Goal: Information Seeking & Learning: Learn about a topic

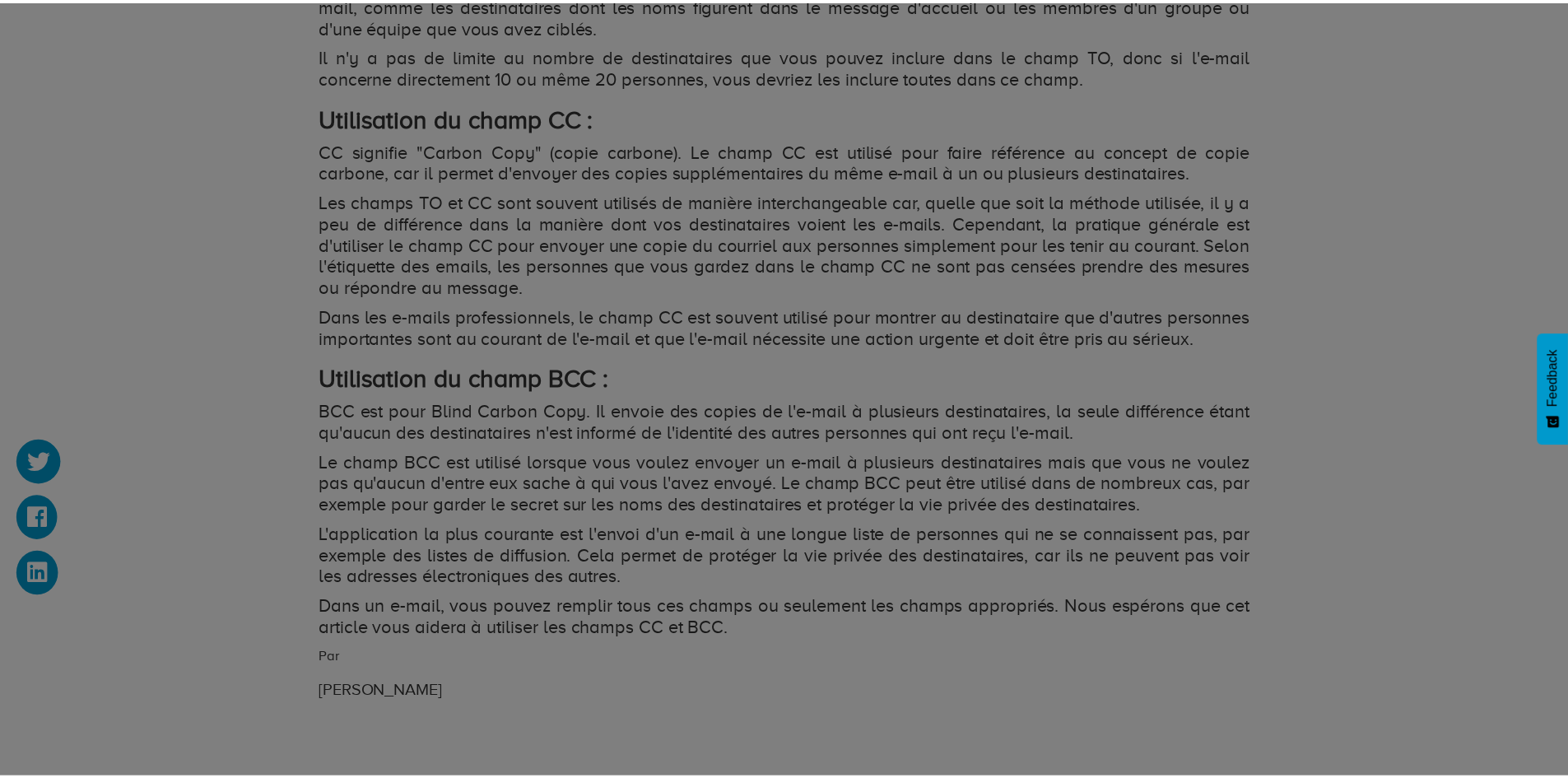
scroll to position [1810, 0]
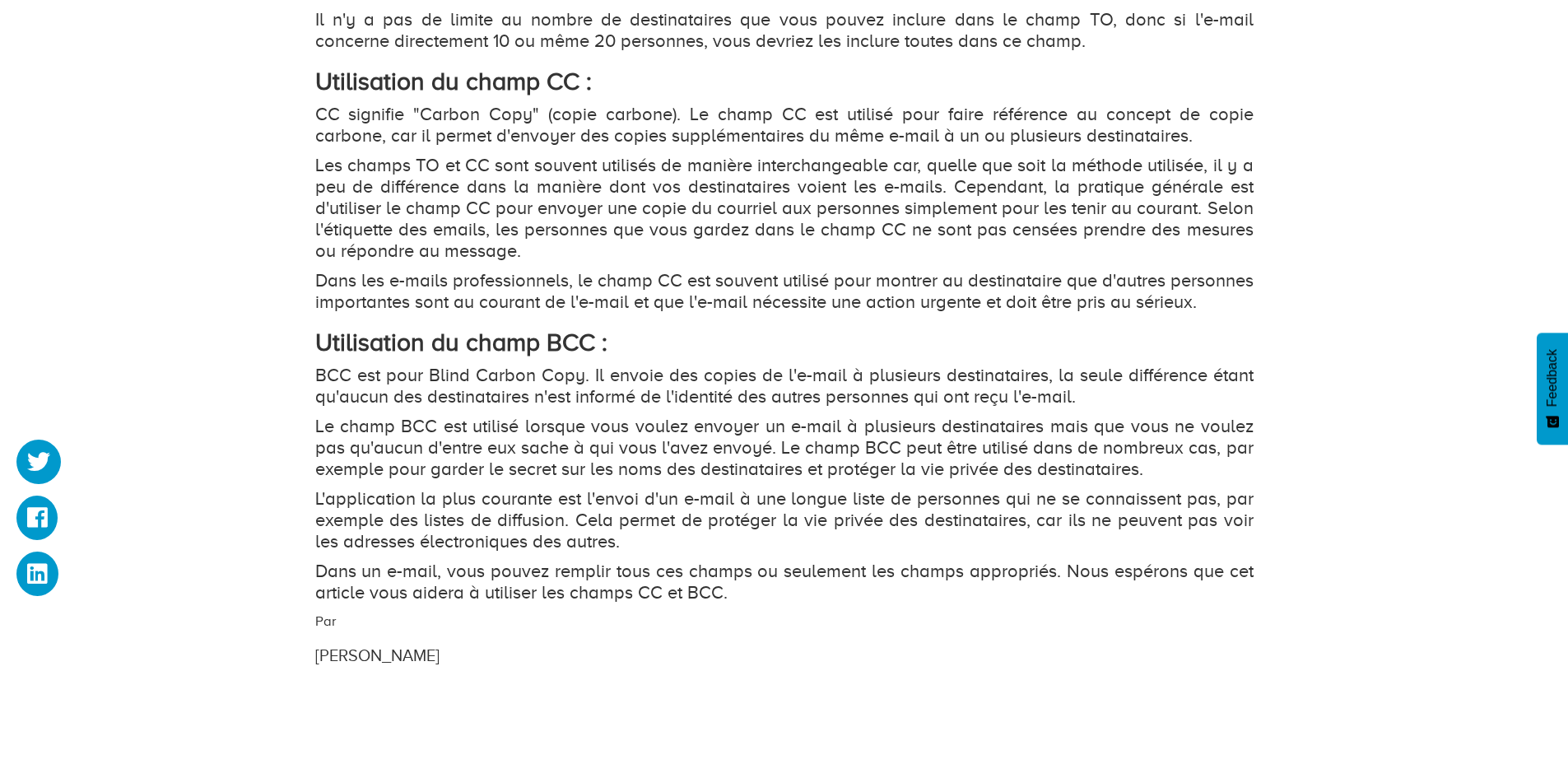
click at [781, 408] on p "BCC est pour Blind Carbon Copy. Il envoie des copies de l'e-mail à plusieurs de…" at bounding box center [784, 386] width 938 height 43
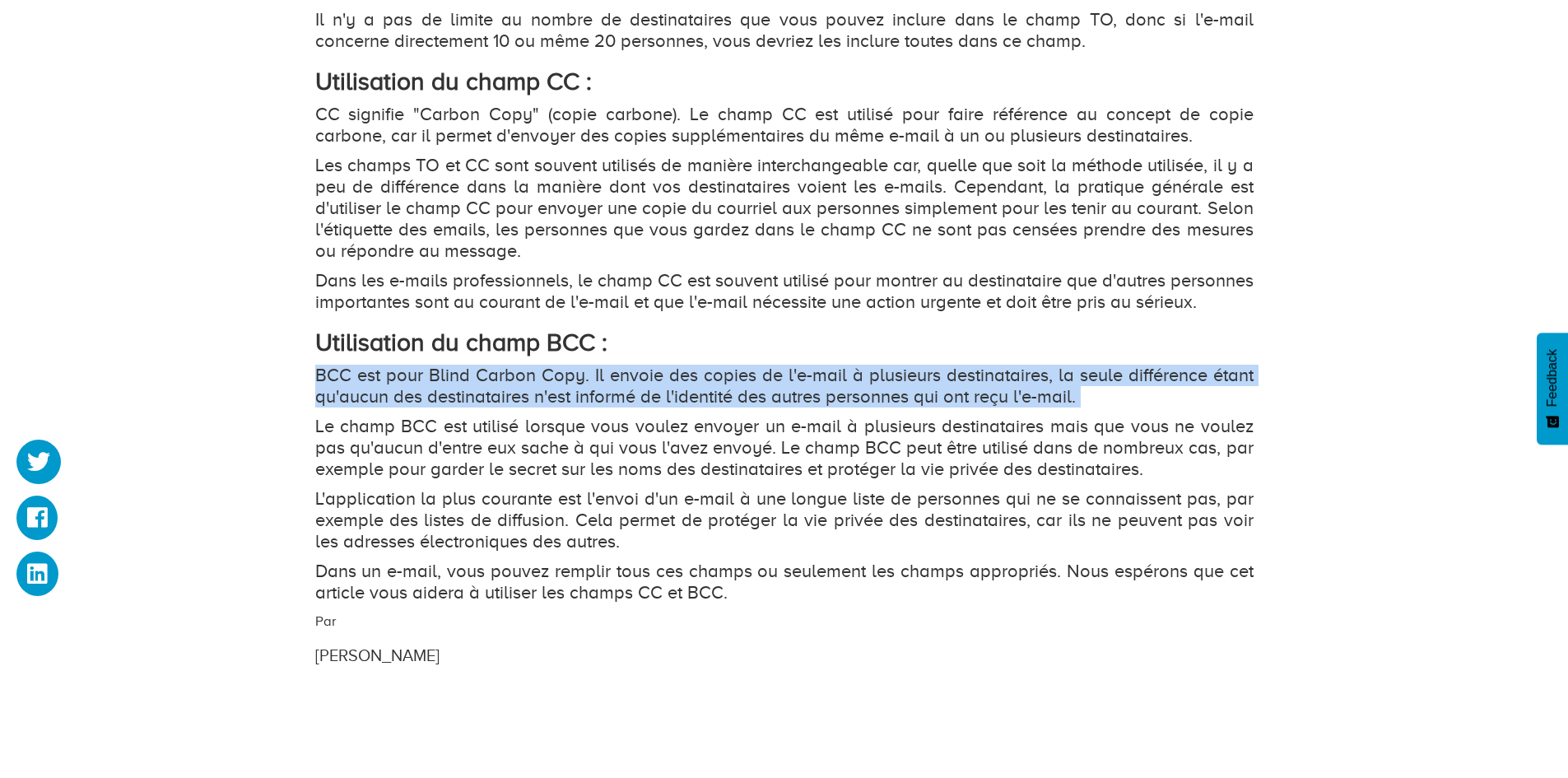
click at [781, 408] on p "BCC est pour Blind Carbon Copy. Il envoie des copies de l'e-mail à plusieurs de…" at bounding box center [784, 386] width 938 height 43
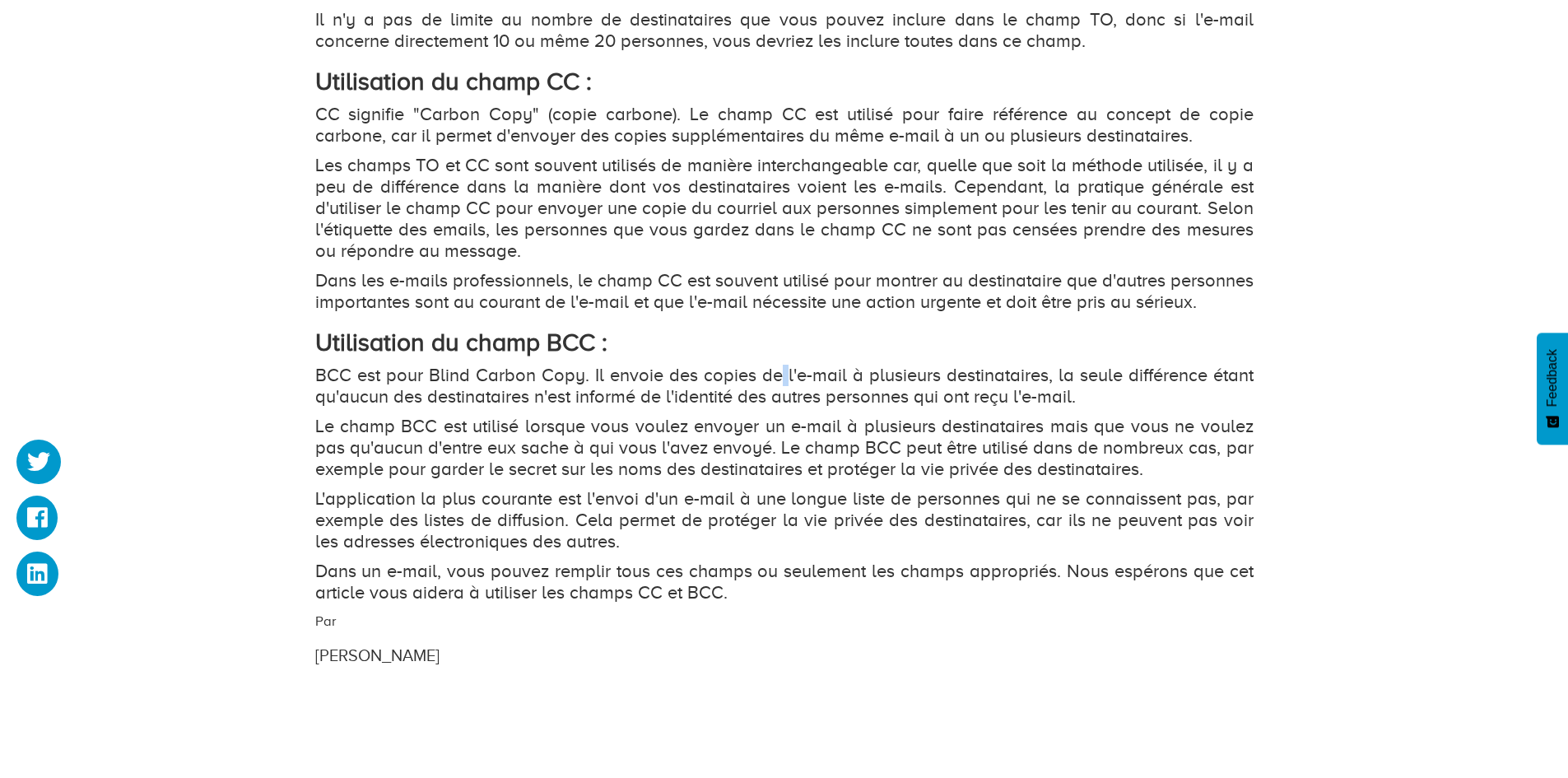
click at [781, 408] on p "BCC est pour Blind Carbon Copy. Il envoie des copies de l'e-mail à plusieurs de…" at bounding box center [784, 386] width 938 height 43
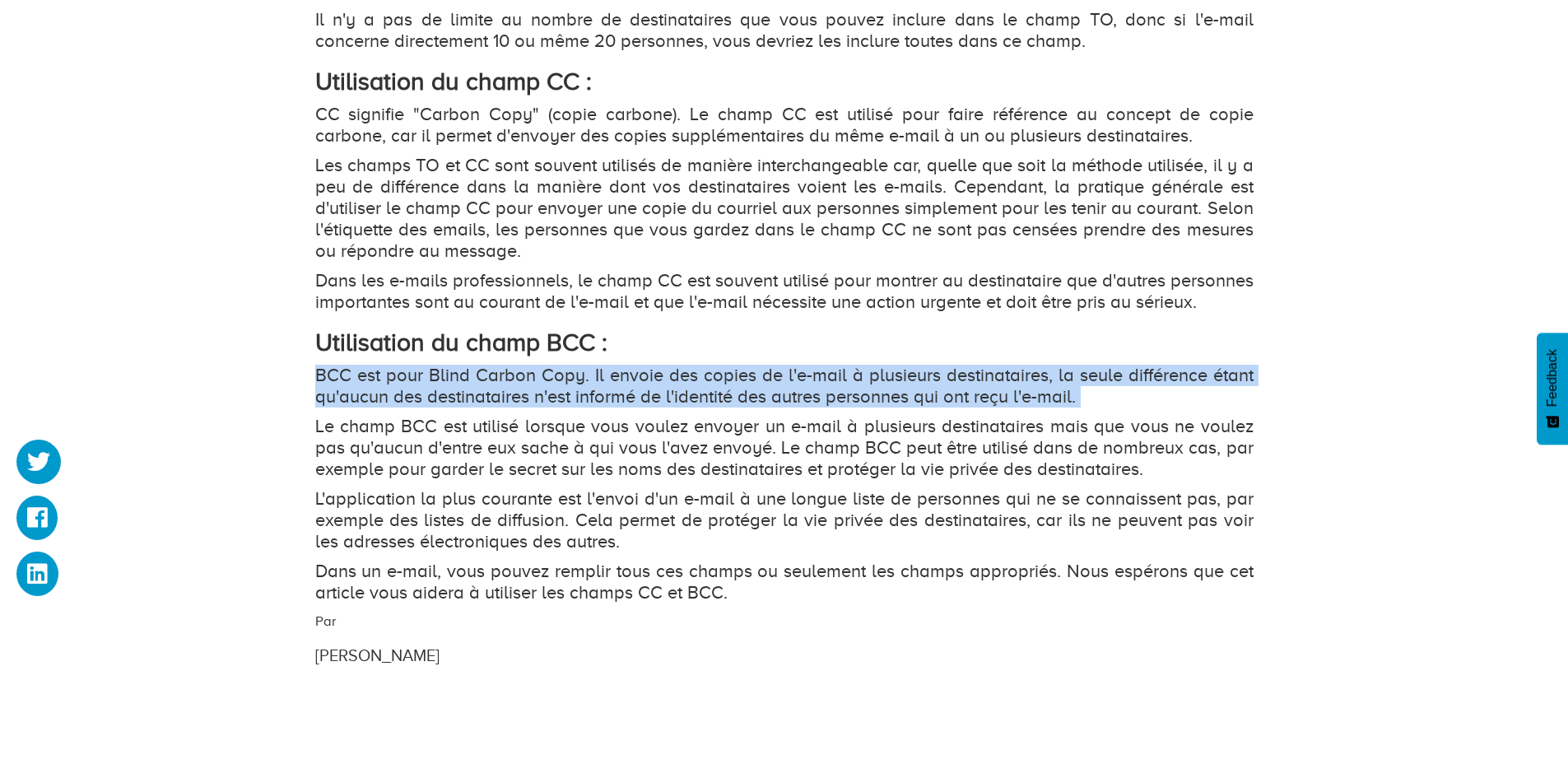
click at [781, 408] on p "BCC est pour Blind Carbon Copy. Il envoie des copies de l'e-mail à plusieurs de…" at bounding box center [784, 386] width 938 height 43
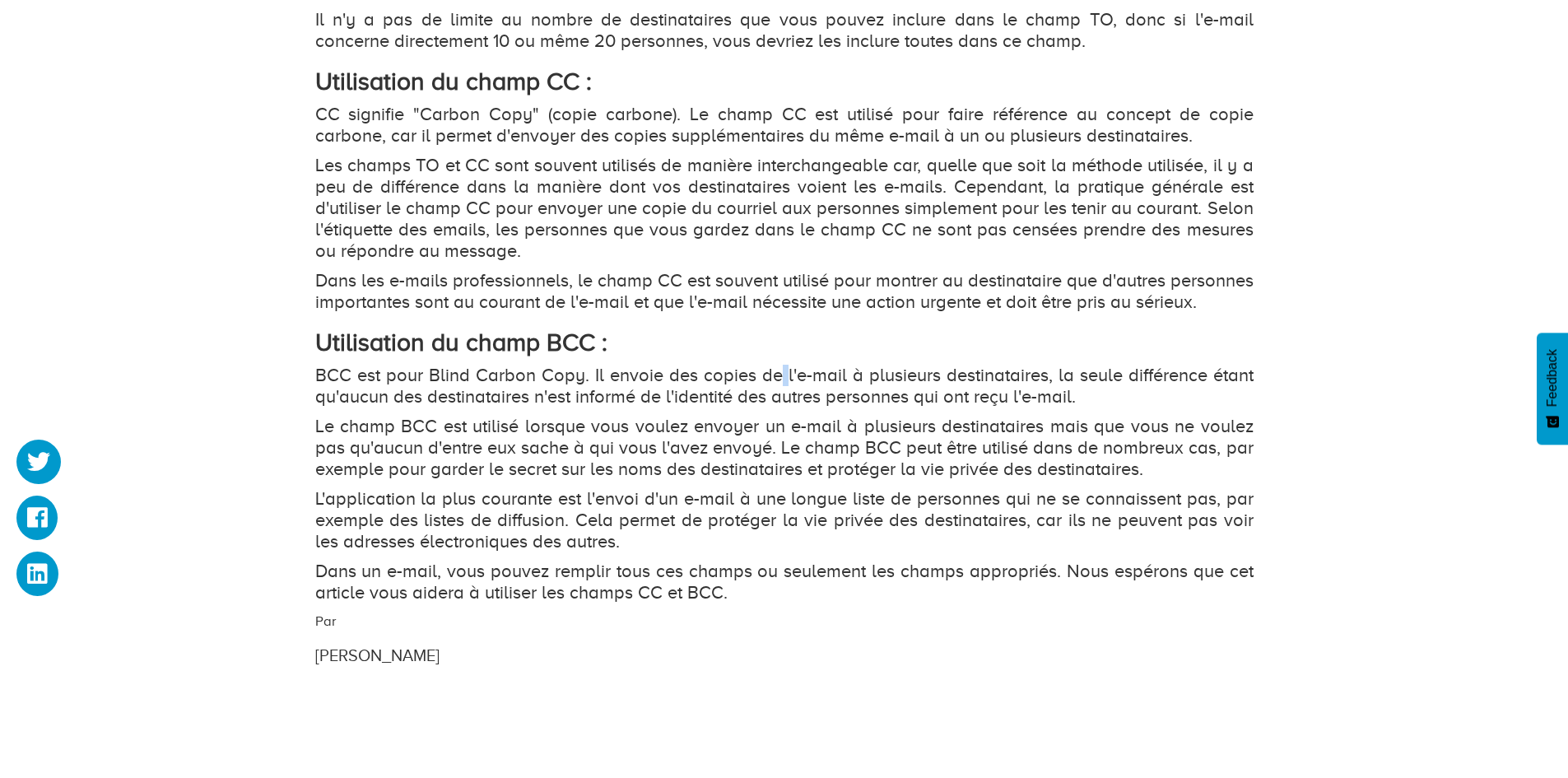
click at [781, 408] on p "BCC est pour Blind Carbon Copy. Il envoie des copies de l'e-mail à plusieurs de…" at bounding box center [784, 386] width 938 height 43
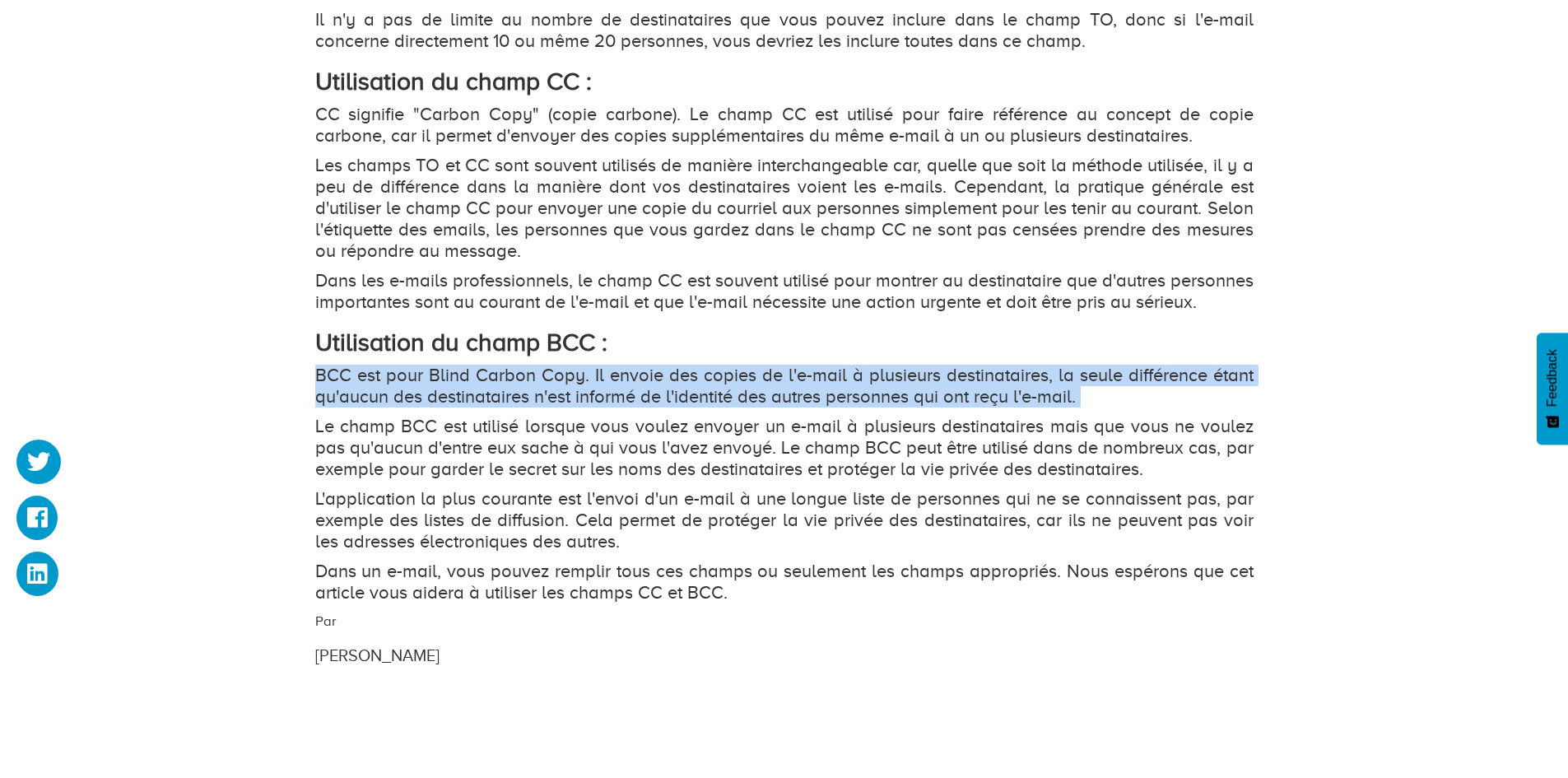
click at [781, 408] on p "BCC est pour Blind Carbon Copy. Il envoie des copies de l'e-mail à plusieurs de…" at bounding box center [784, 386] width 938 height 43
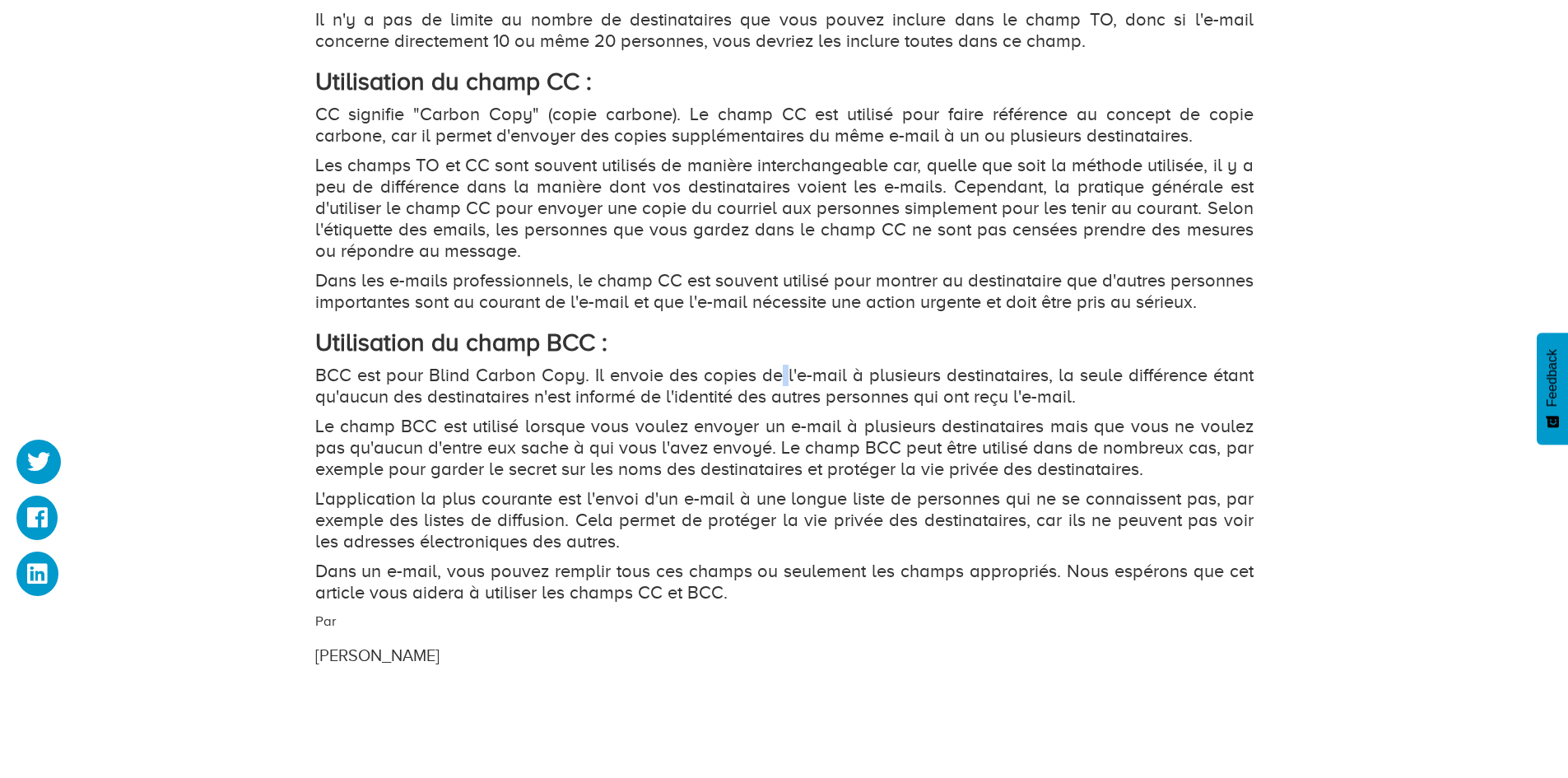
click at [781, 408] on p "BCC est pour Blind Carbon Copy. Il envoie des copies de l'e-mail à plusieurs de…" at bounding box center [784, 386] width 938 height 43
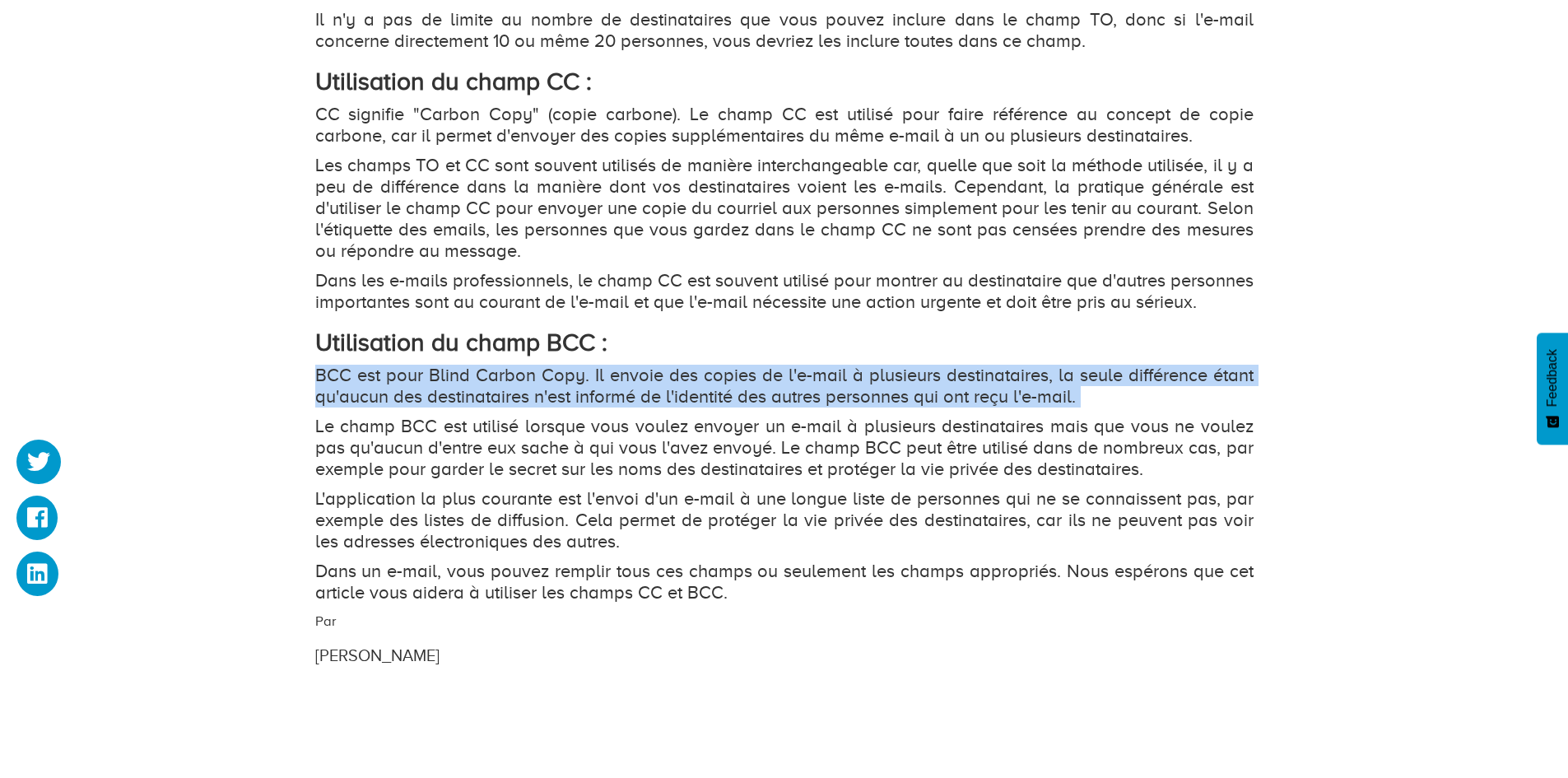
click at [781, 408] on p "BCC est pour Blind Carbon Copy. Il envoie des copies de l'e-mail à plusieurs de…" at bounding box center [784, 386] width 938 height 43
